Goal: Transaction & Acquisition: Purchase product/service

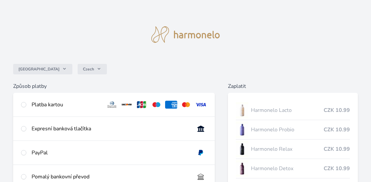
click at [95, 101] on div "Platba kartou" at bounding box center [66, 105] width 69 height 8
radio input "true"
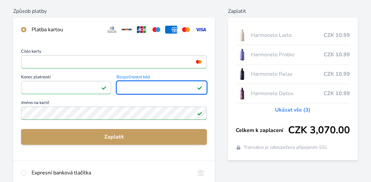
scroll to position [131, 0]
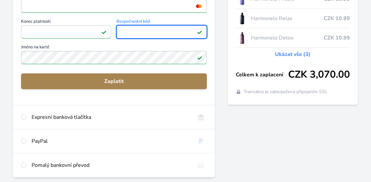
click at [128, 85] on button "Zaplatit" at bounding box center [114, 81] width 186 height 16
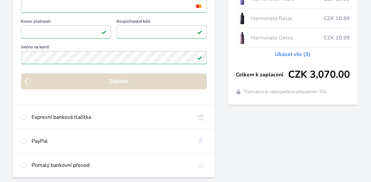
scroll to position [104, 0]
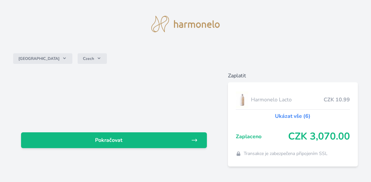
scroll to position [24, 0]
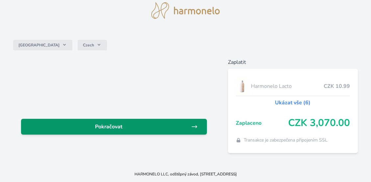
click at [181, 123] on span "Pokračovat" at bounding box center [108, 127] width 165 height 8
